Goal: Communication & Community: Answer question/provide support

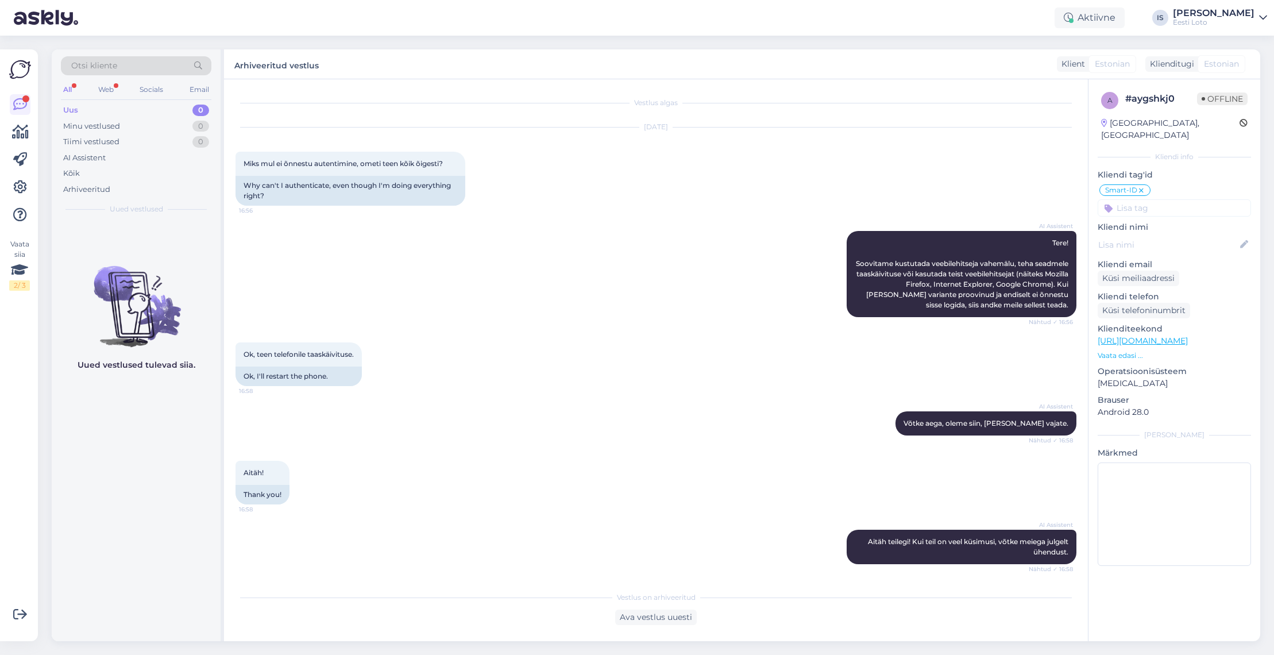
scroll to position [827, 0]
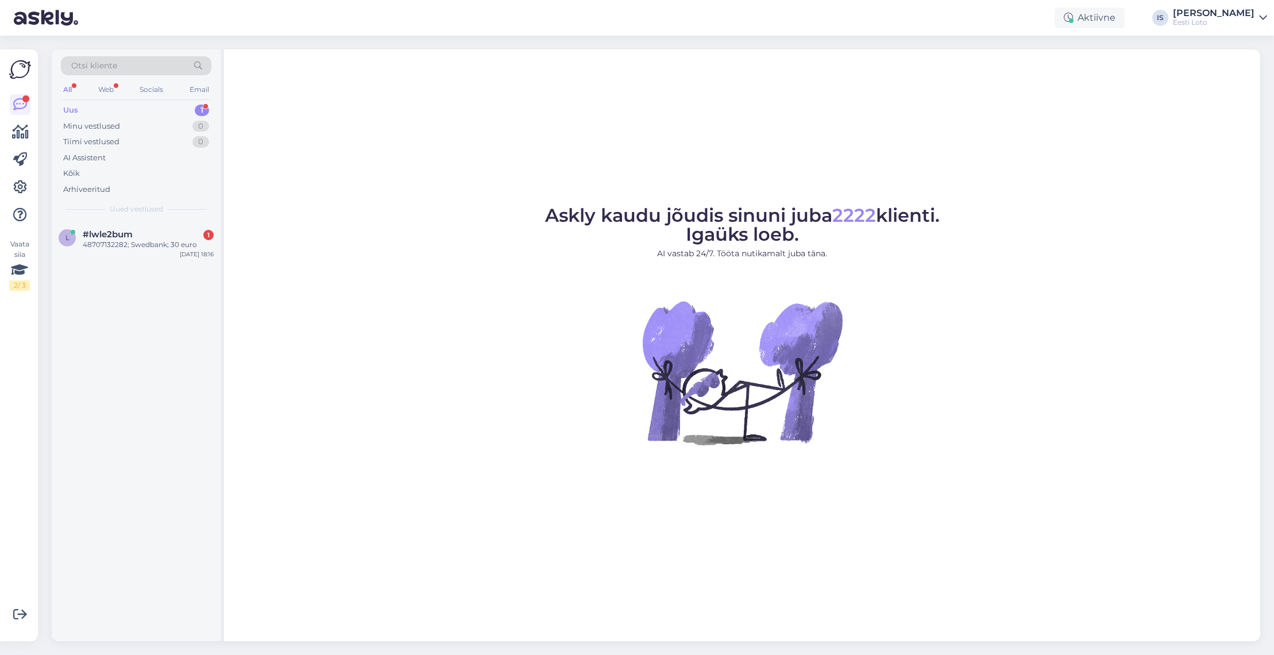
click at [88, 111] on div "Uus 1" at bounding box center [136, 110] width 150 height 16
click at [138, 237] on div "#lwle2bum" at bounding box center [148, 234] width 131 height 10
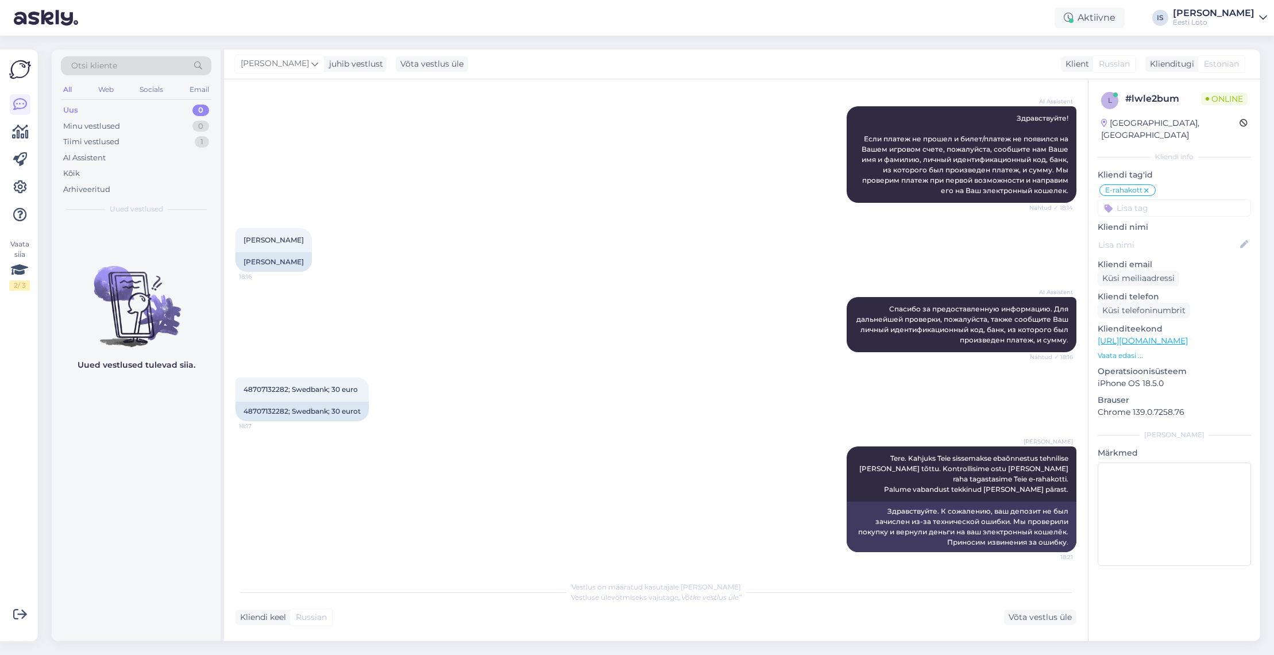
scroll to position [125, 0]
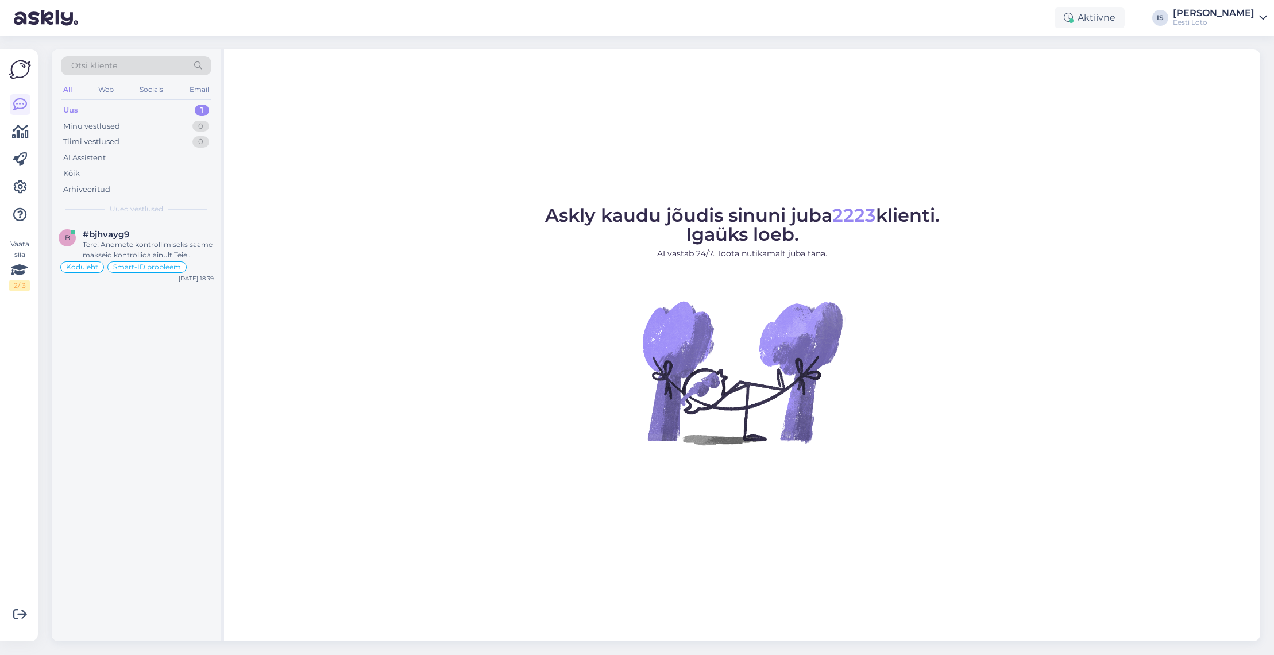
click at [114, 107] on div "Uus 1" at bounding box center [136, 110] width 150 height 16
click at [170, 248] on div "Tere! Andmete kontrollimiseks saame makseid kontrollida ainult Teie andmete alu…" at bounding box center [148, 250] width 131 height 21
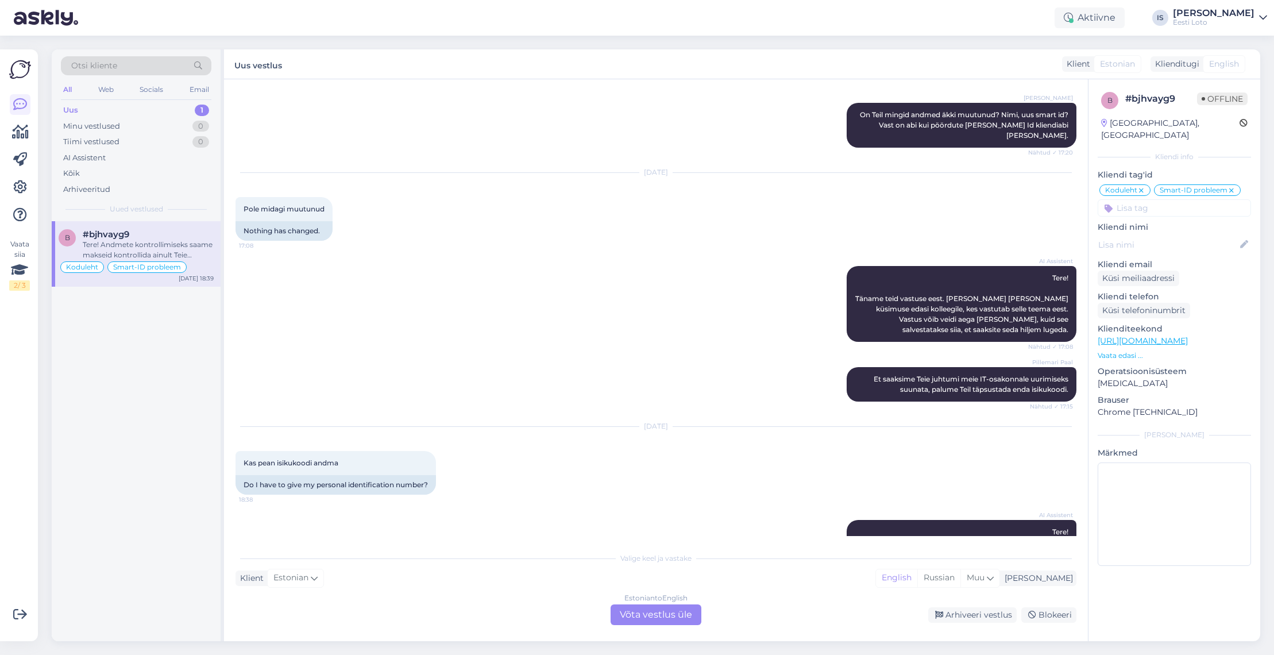
scroll to position [995, 0]
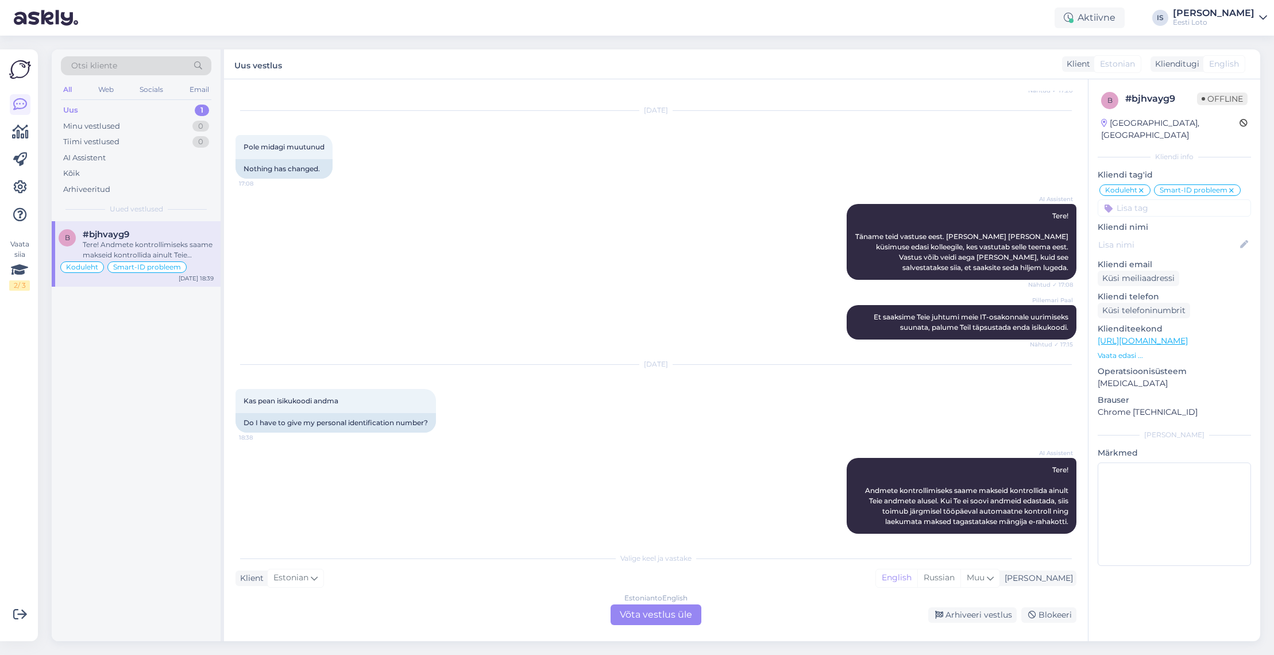
click at [648, 616] on div "Estonian to English Võta vestlus üle" at bounding box center [656, 614] width 91 height 21
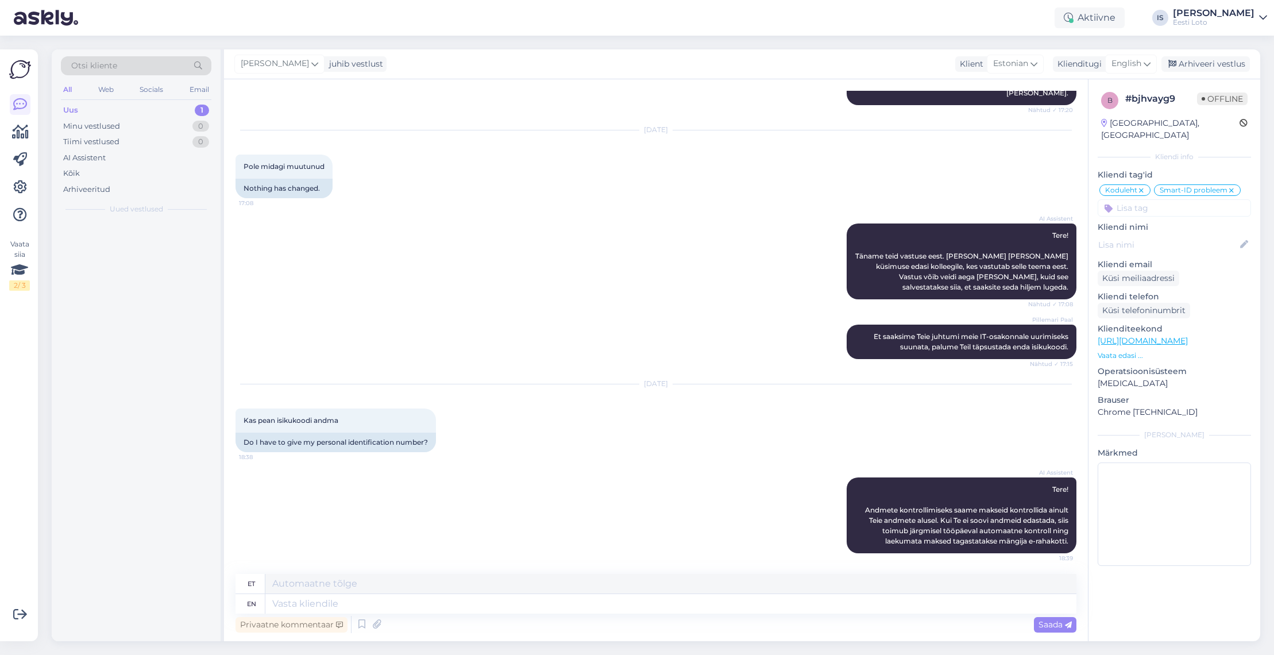
scroll to position [987, 0]
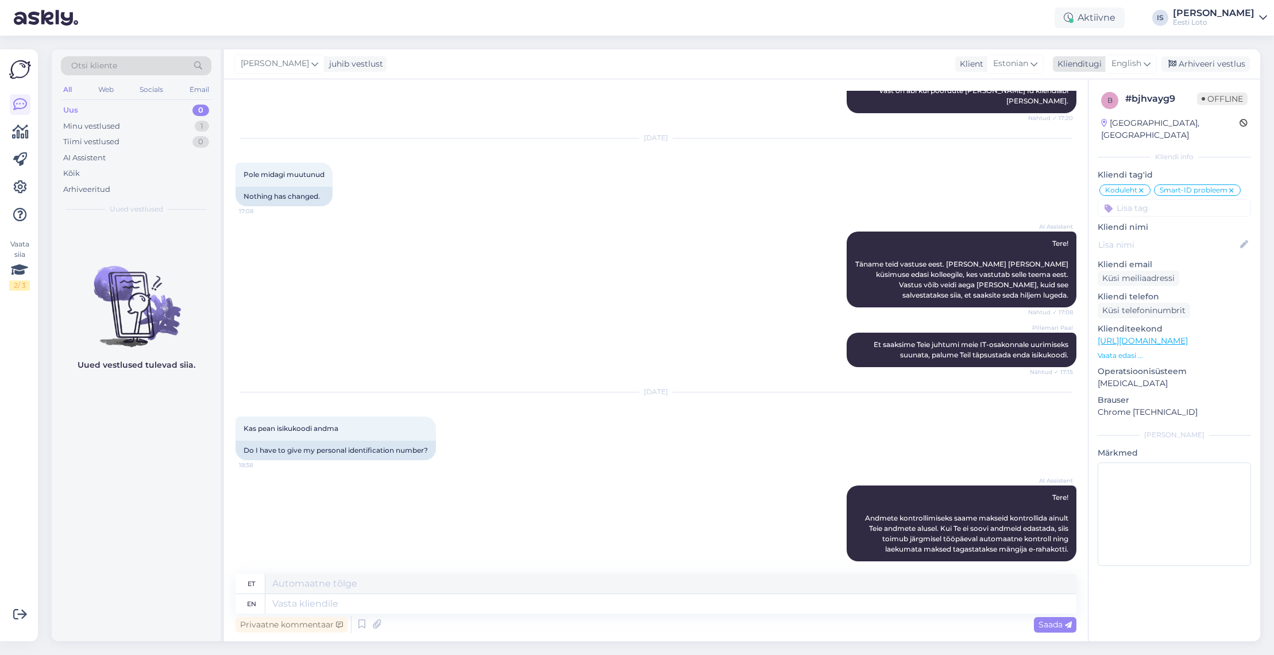
click at [1133, 64] on span "English" at bounding box center [1126, 63] width 30 height 13
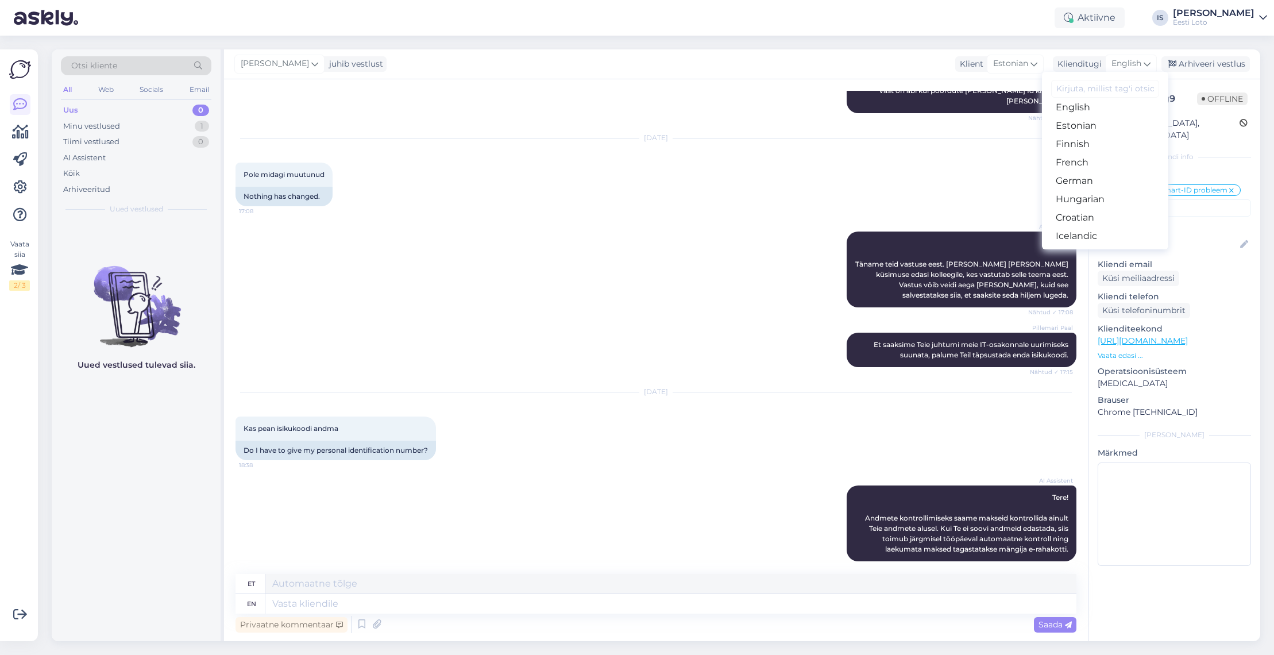
scroll to position [134, 0]
click at [1092, 129] on link "Estonian" at bounding box center [1105, 128] width 126 height 18
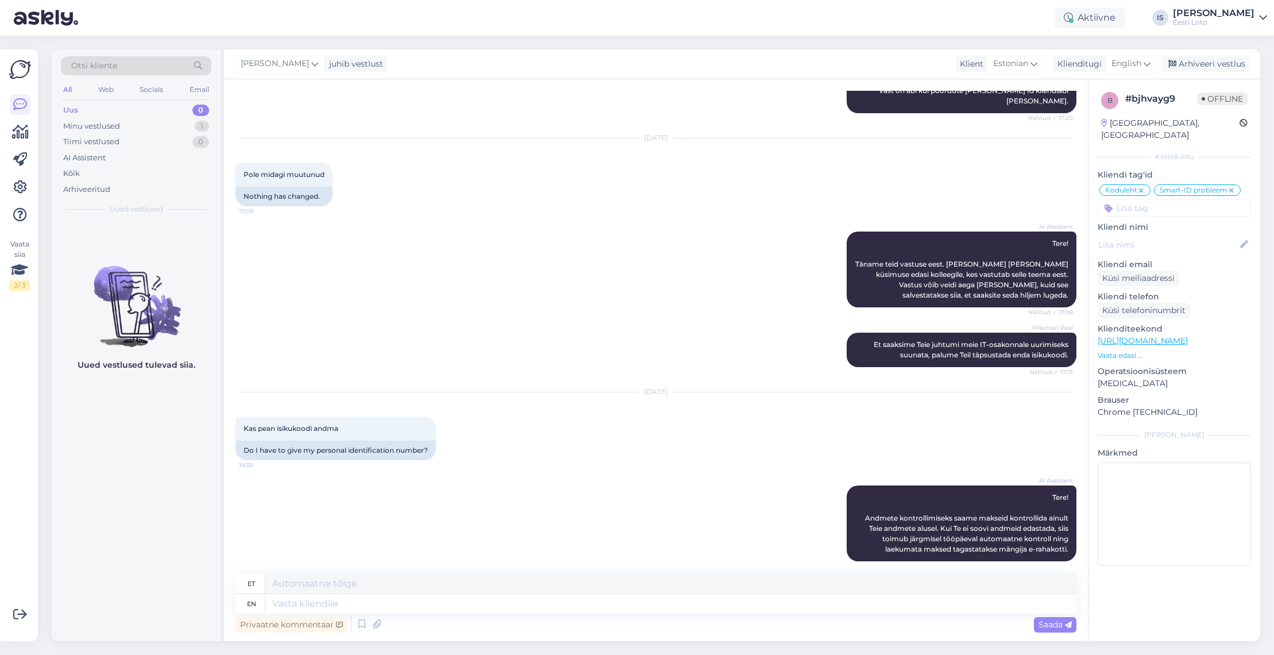
scroll to position [972, 0]
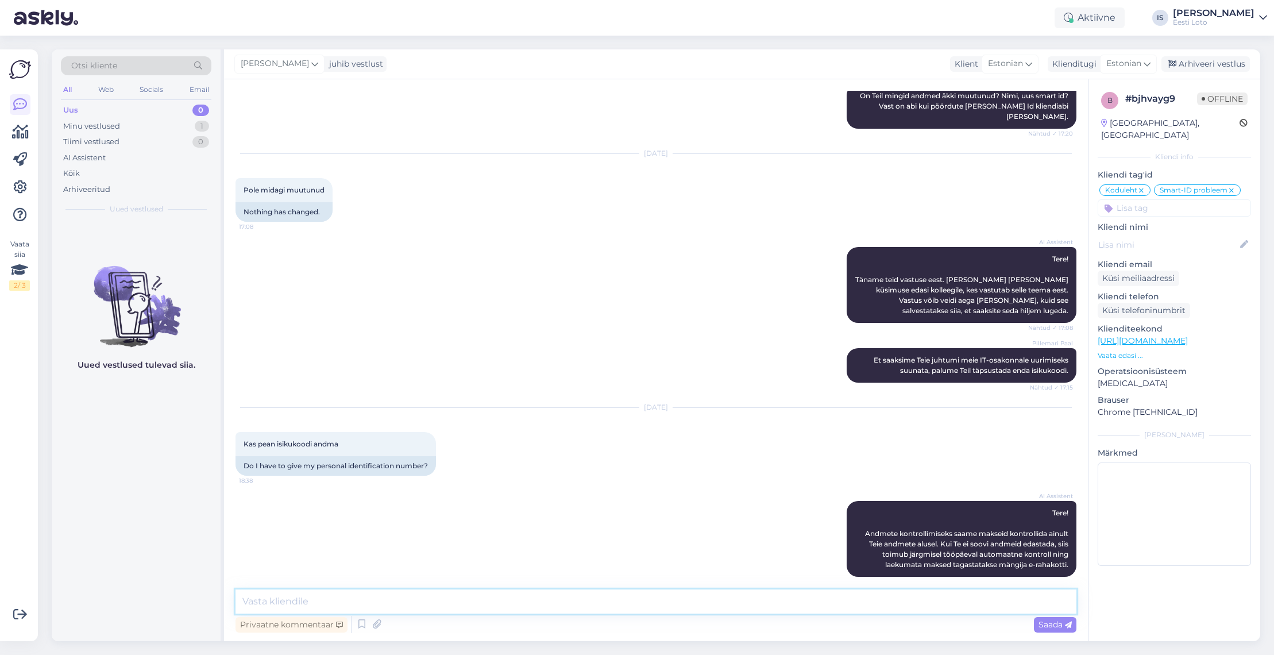
click at [491, 605] on textarea at bounding box center [655, 601] width 841 height 24
paste textarea "[DOMAIN_NAME][EMAIL_ADDRESS][DOMAIN_NAME]"
type textarea "Kas olete nõu küsinud Smart ID abist? [DOMAIN_NAME][EMAIL_ADDRESS][DOMAIN_NAME]"
click at [1055, 625] on span "Saada" at bounding box center [1054, 624] width 33 height 10
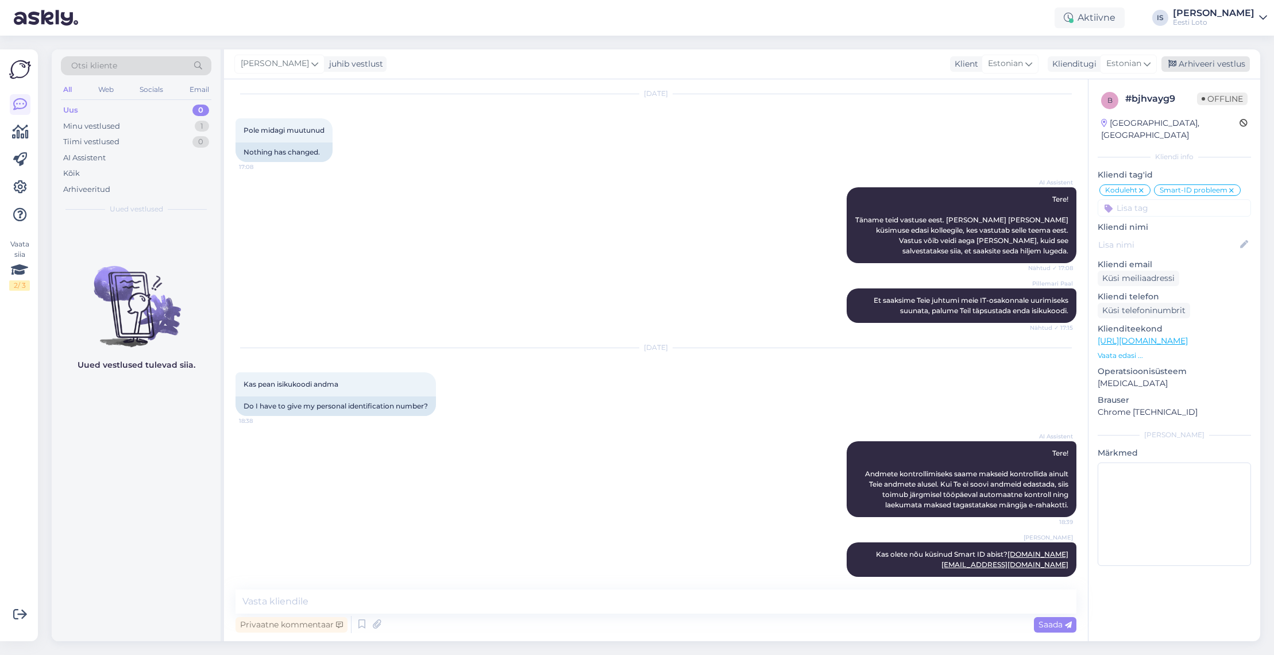
click at [1199, 64] on div "Arhiveeri vestlus" at bounding box center [1205, 64] width 88 height 16
